Goal: Information Seeking & Learning: Learn about a topic

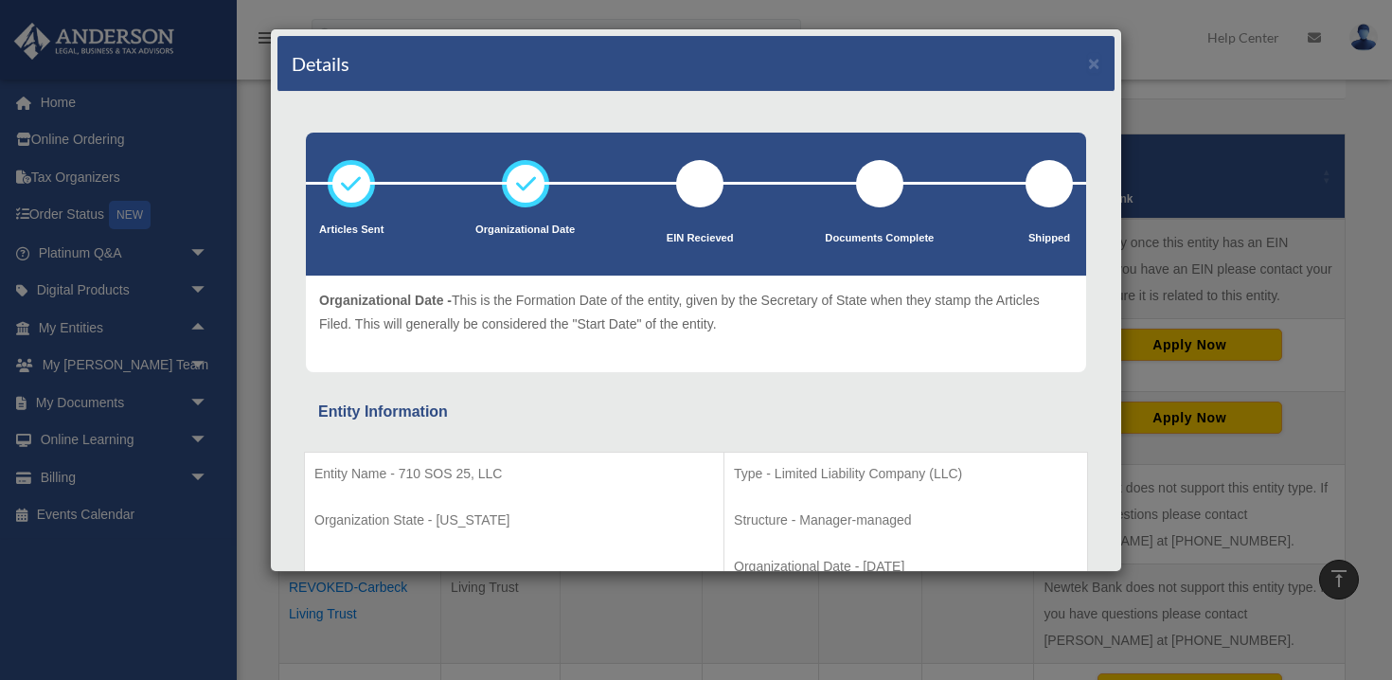
scroll to position [322, 0]
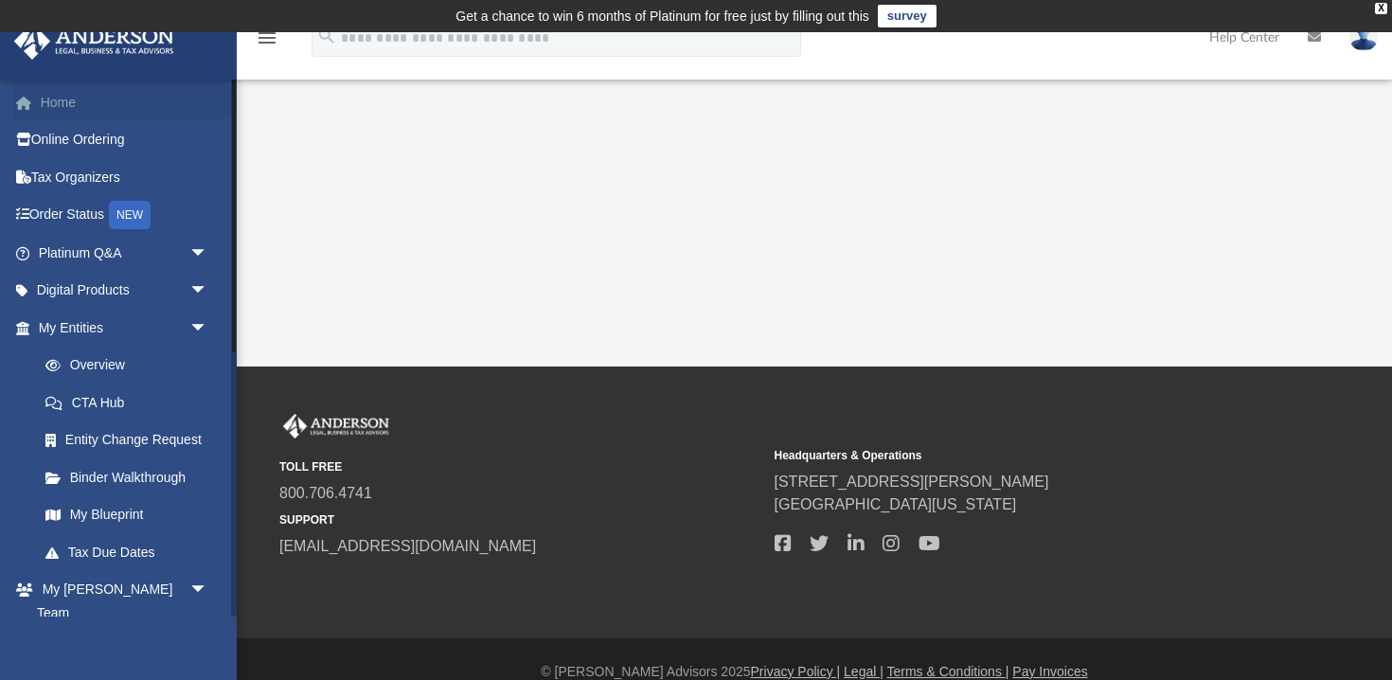
click at [60, 103] on link "Home" at bounding box center [124, 102] width 223 height 38
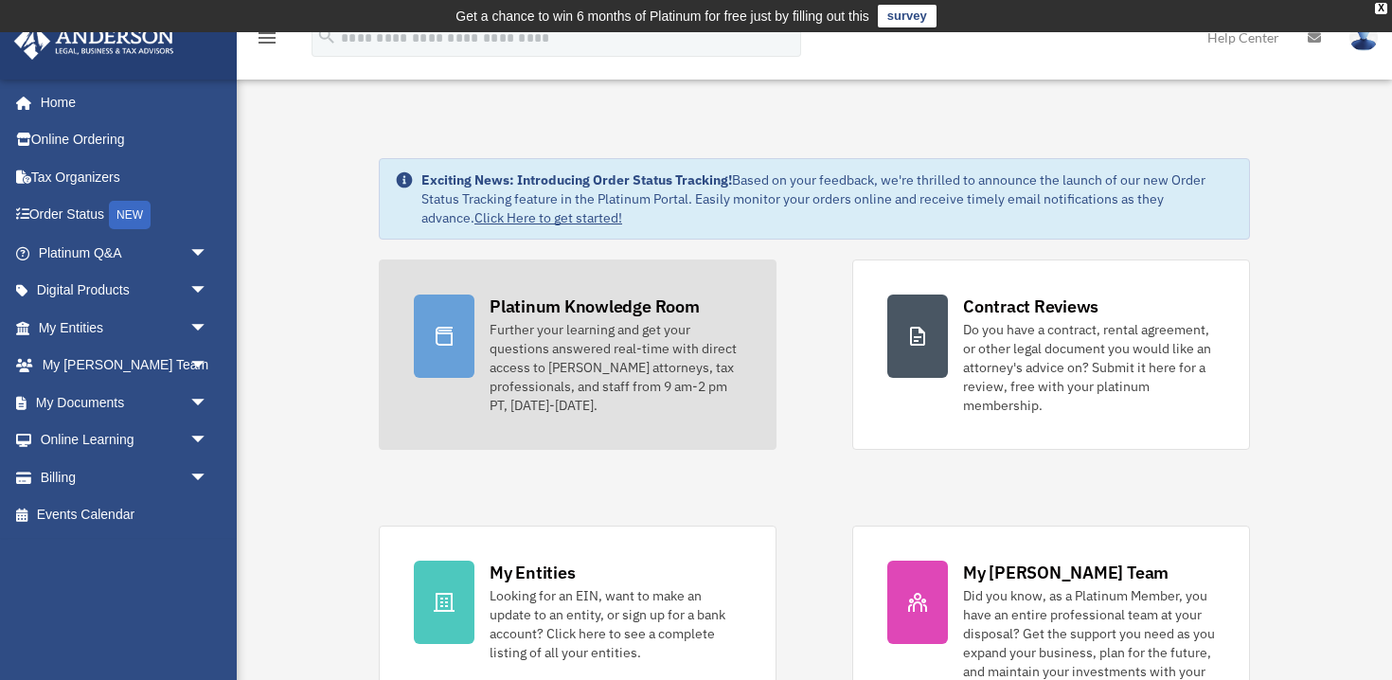
click at [601, 317] on div "Platinum Knowledge Room" at bounding box center [594, 306] width 210 height 24
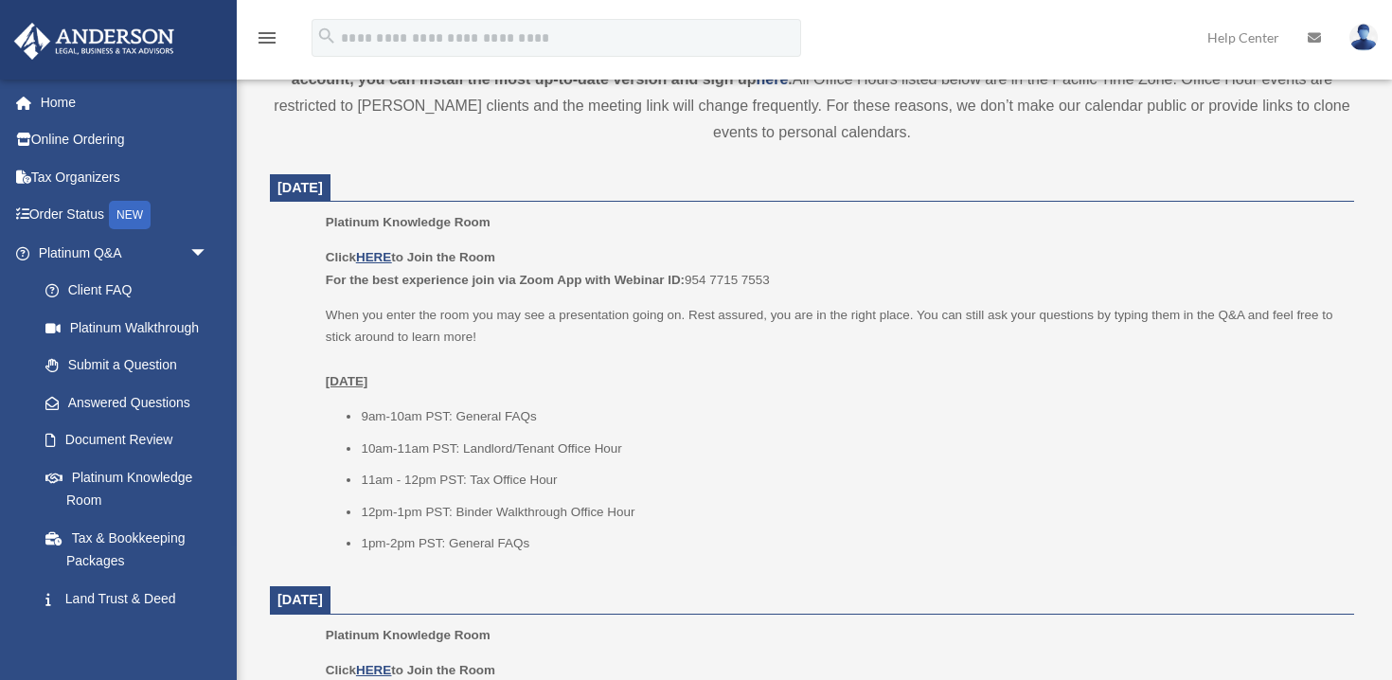
scroll to position [711, 0]
click at [381, 255] on u "HERE" at bounding box center [373, 255] width 35 height 14
